Goal: Information Seeking & Learning: Find specific fact

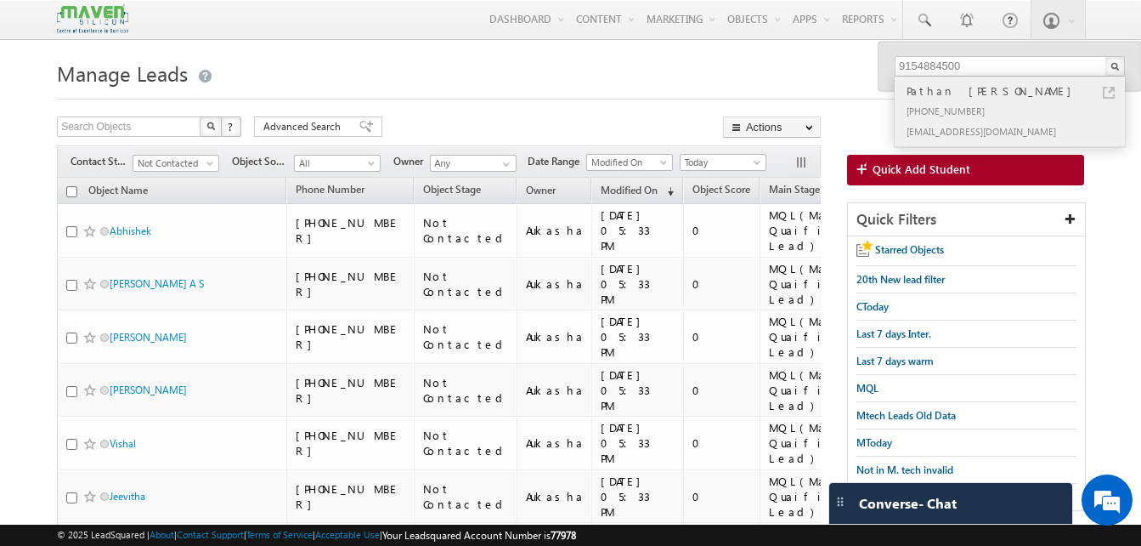
type input "9154884500"
click at [1110, 93] on link at bounding box center [1109, 93] width 12 height 12
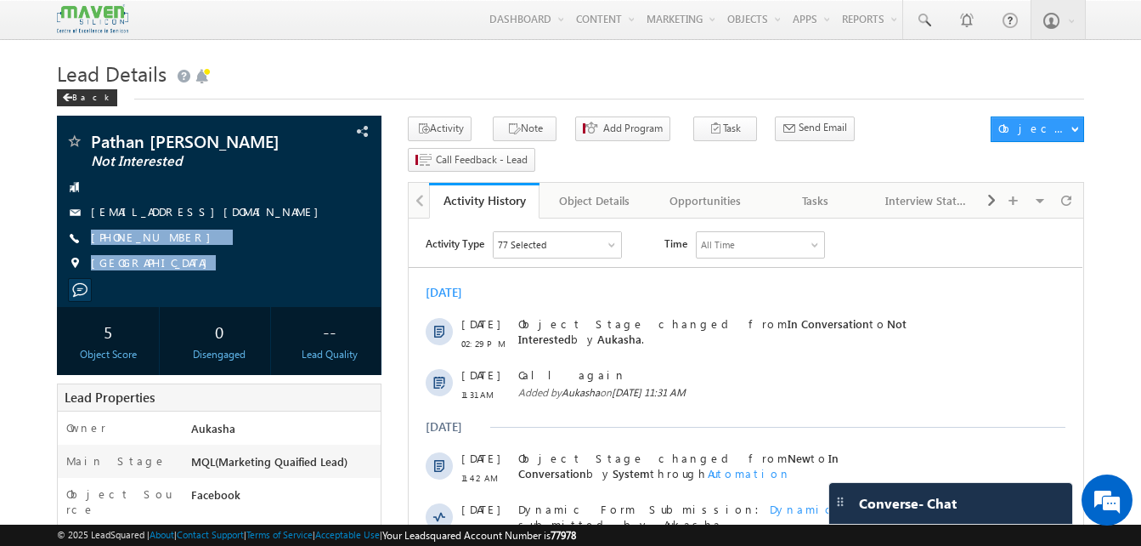
drag, startPoint x: 0, startPoint y: 0, endPoint x: 22, endPoint y: 239, distance: 239.8
drag, startPoint x: 239, startPoint y: 217, endPoint x: 226, endPoint y: 215, distance: 12.9
click at [226, 215] on div "[EMAIL_ADDRESS][DOMAIN_NAME]" at bounding box center [219, 212] width 308 height 17
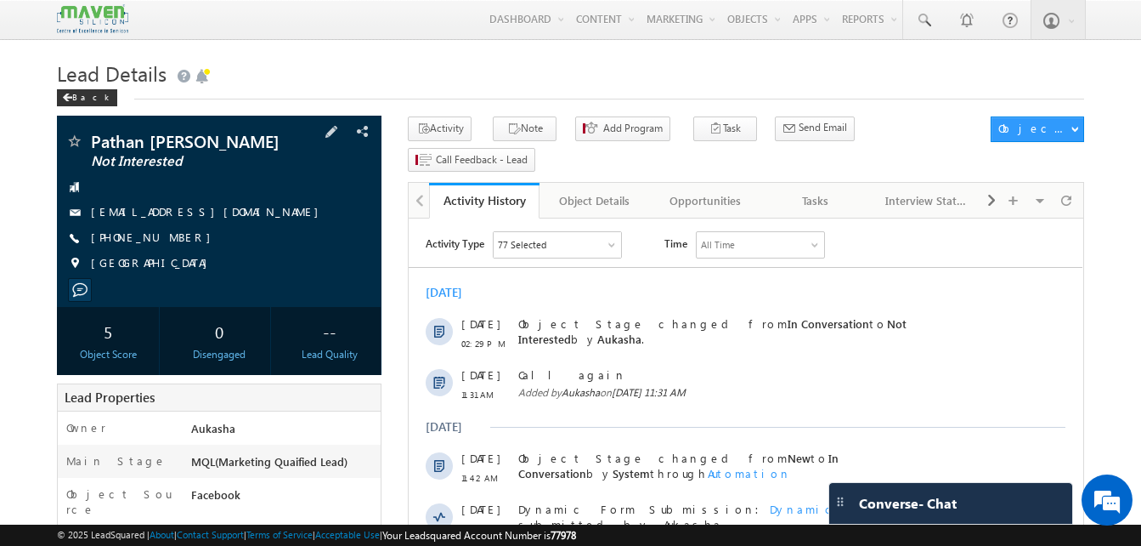
copy div "[EMAIL_ADDRESS][DOMAIN_NAME]"
click at [931, 27] on span at bounding box center [923, 20] width 17 height 17
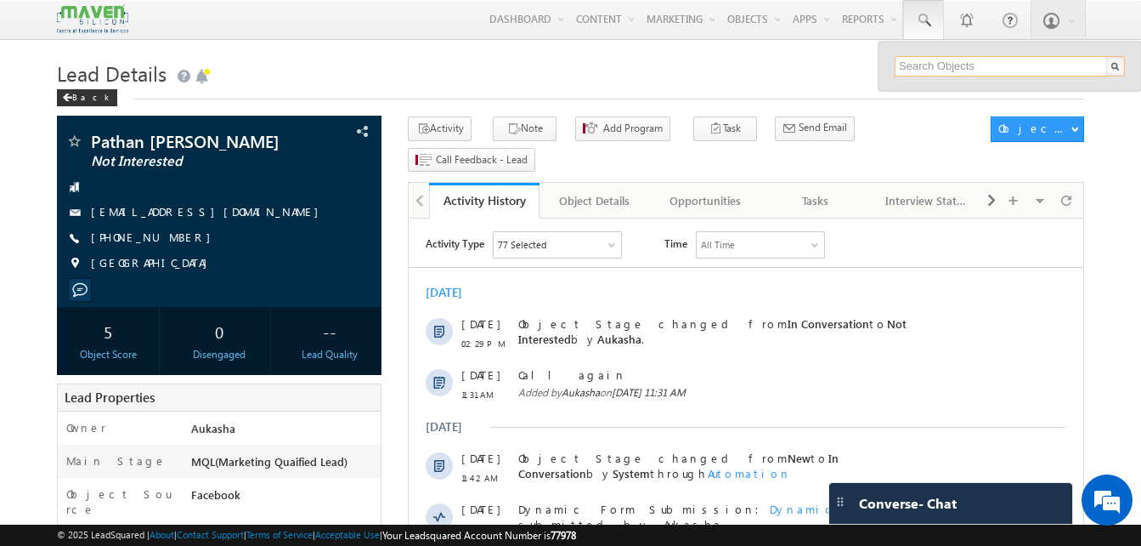
click at [954, 64] on input "text" at bounding box center [1010, 66] width 230 height 20
paste input "9486971066"
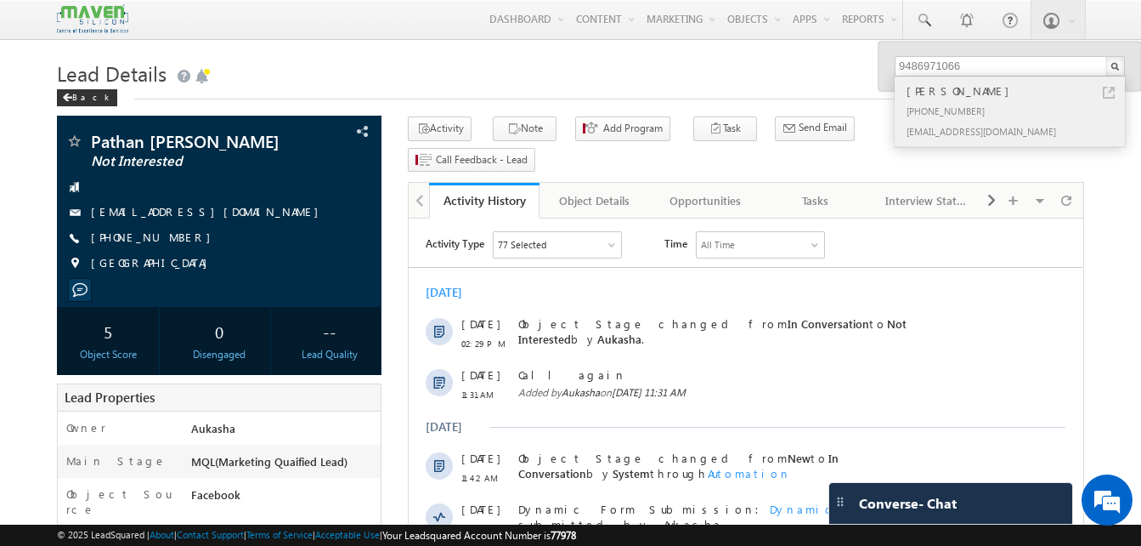
click at [1109, 90] on link at bounding box center [1109, 93] width 12 height 12
click at [1044, 69] on input "9486971066" at bounding box center [1010, 66] width 230 height 20
paste input "8618740189"
type input "8618740189"
click at [1109, 91] on link at bounding box center [1109, 93] width 12 height 12
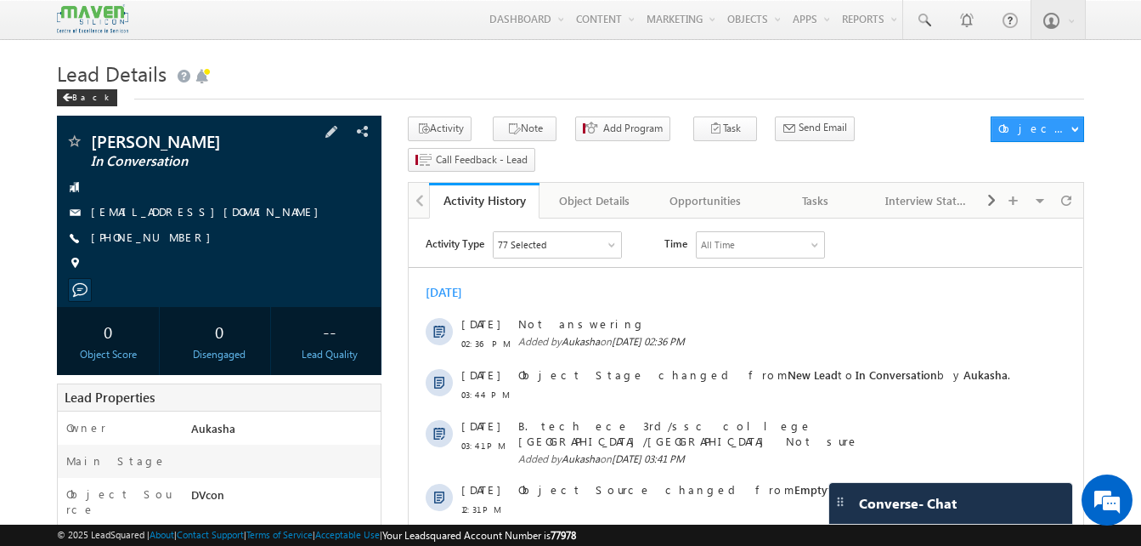
drag, startPoint x: 232, startPoint y: 212, endPoint x: 221, endPoint y: 212, distance: 11.1
click at [221, 212] on div "[EMAIL_ADDRESS][DOMAIN_NAME]" at bounding box center [219, 212] width 308 height 17
copy div "[EMAIL_ADDRESS][DOMAIN_NAME]"
drag, startPoint x: 231, startPoint y: 139, endPoint x: 89, endPoint y: 139, distance: 141.9
click at [89, 139] on div "Naveen Kumar B In Conversation" at bounding box center [219, 141] width 308 height 17
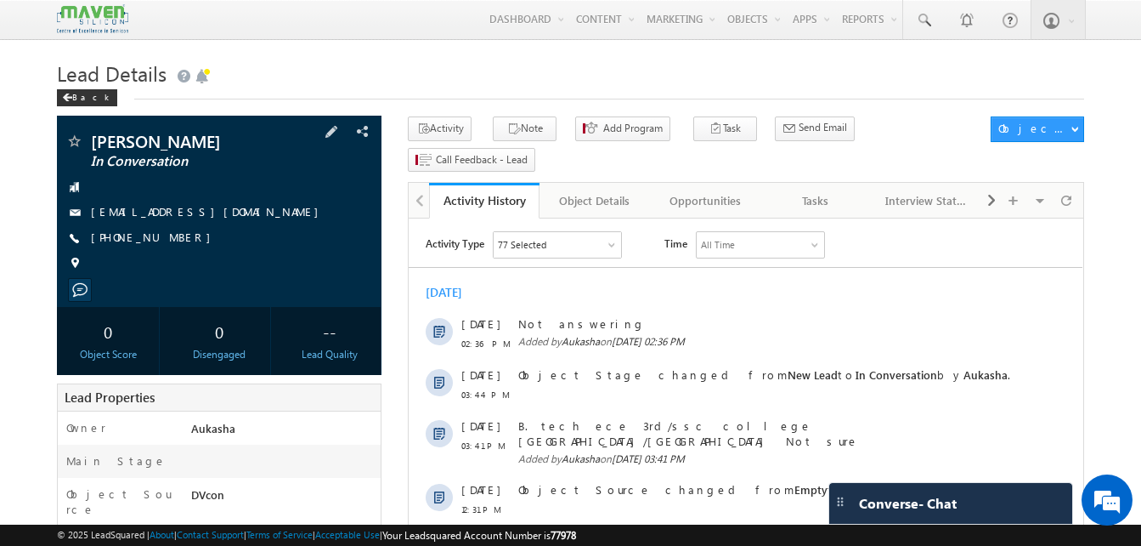
copy div "[PERSON_NAME]"
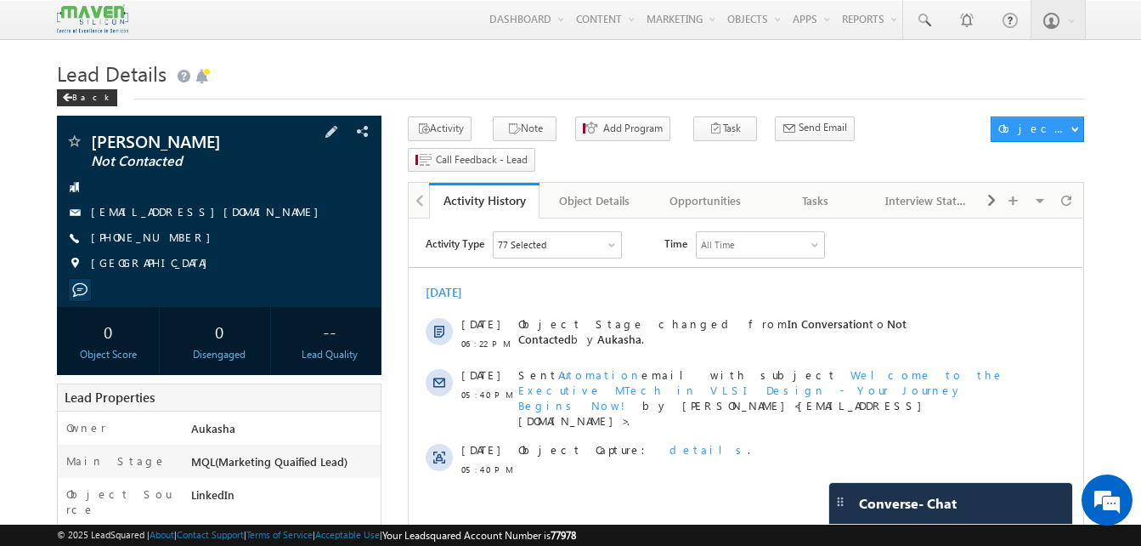
drag, startPoint x: 240, startPoint y: 217, endPoint x: 231, endPoint y: 214, distance: 8.9
click at [231, 214] on div "[EMAIL_ADDRESS][DOMAIN_NAME]" at bounding box center [219, 212] width 308 height 17
copy div "[EMAIL_ADDRESS][DOMAIN_NAME]"
